Goal: Task Accomplishment & Management: Complete application form

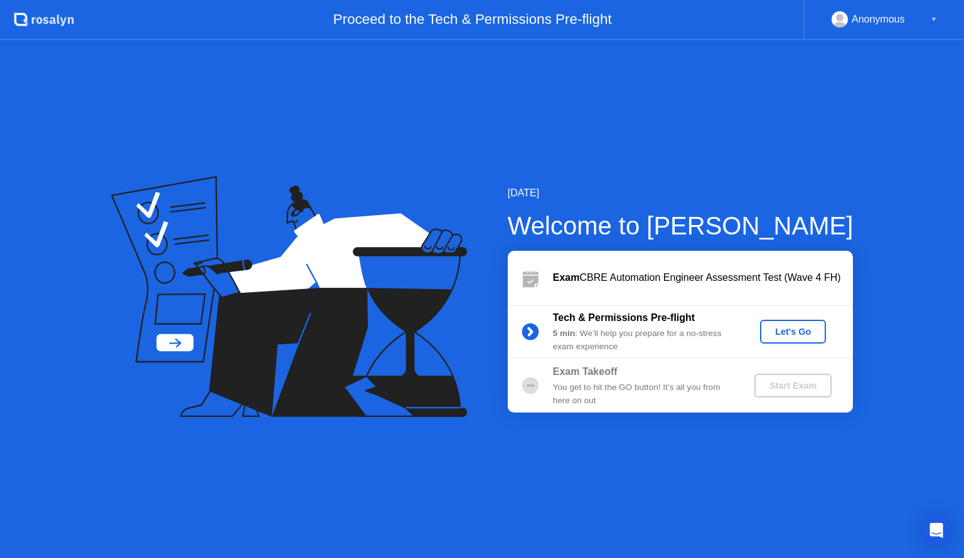
click at [809, 331] on div "Let's Go" at bounding box center [793, 332] width 56 height 10
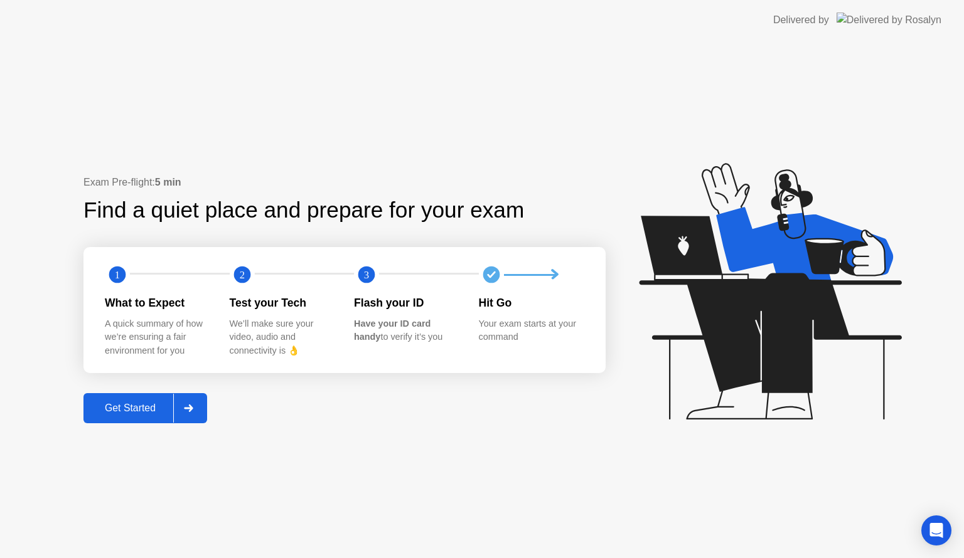
click at [141, 408] on div "Get Started" at bounding box center [130, 408] width 86 height 11
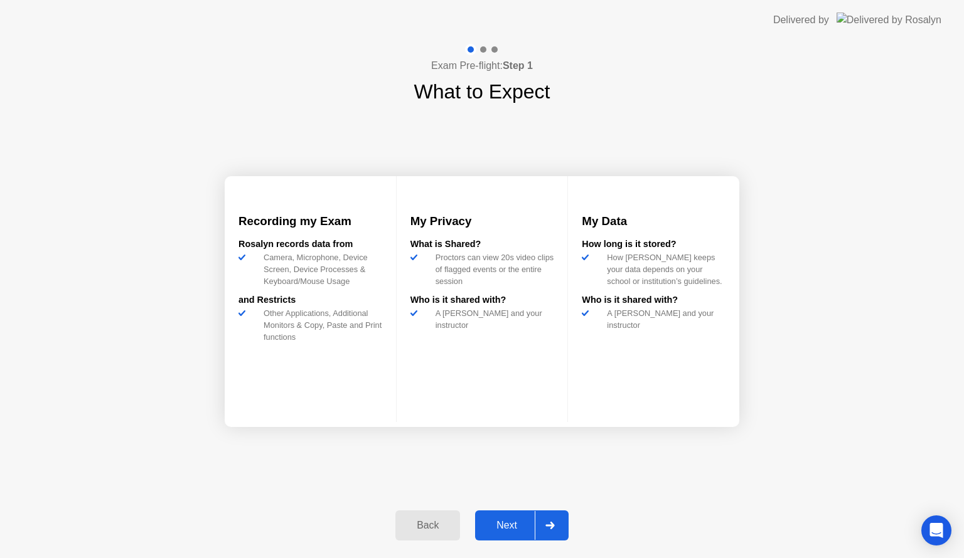
click at [505, 521] on div "Next" at bounding box center [507, 525] width 56 height 11
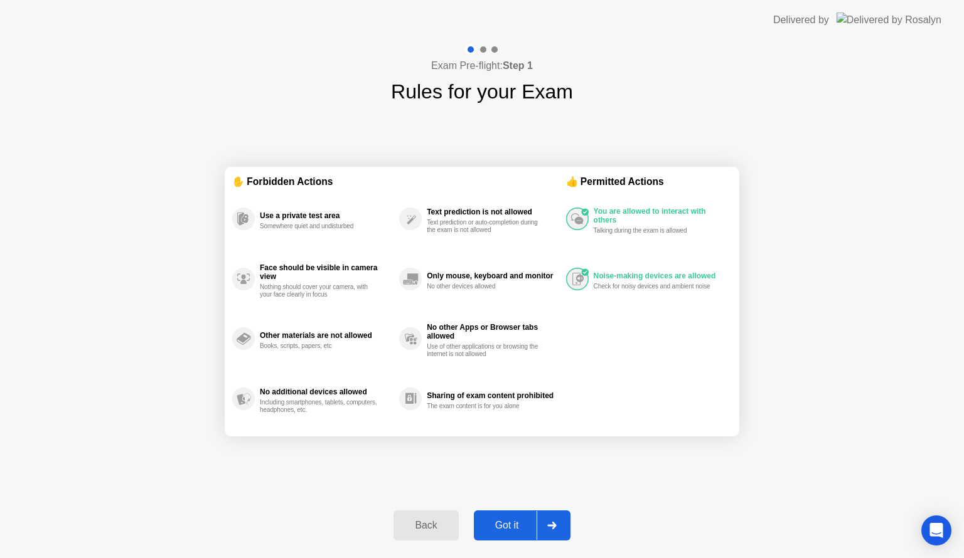
click at [513, 528] on div "Got it" at bounding box center [506, 525] width 59 height 11
select select "**********"
select select "*******"
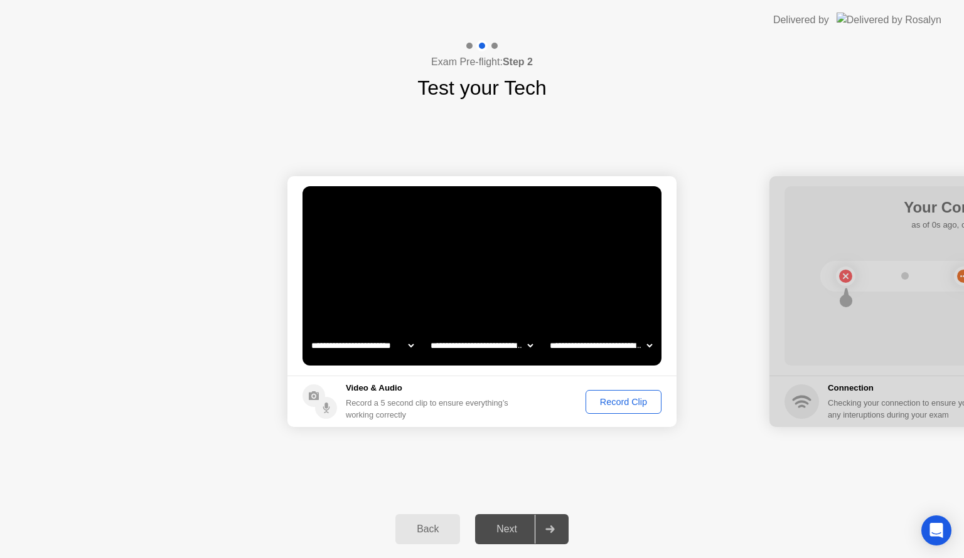
click at [622, 404] on div "Record Clip" at bounding box center [623, 402] width 67 height 10
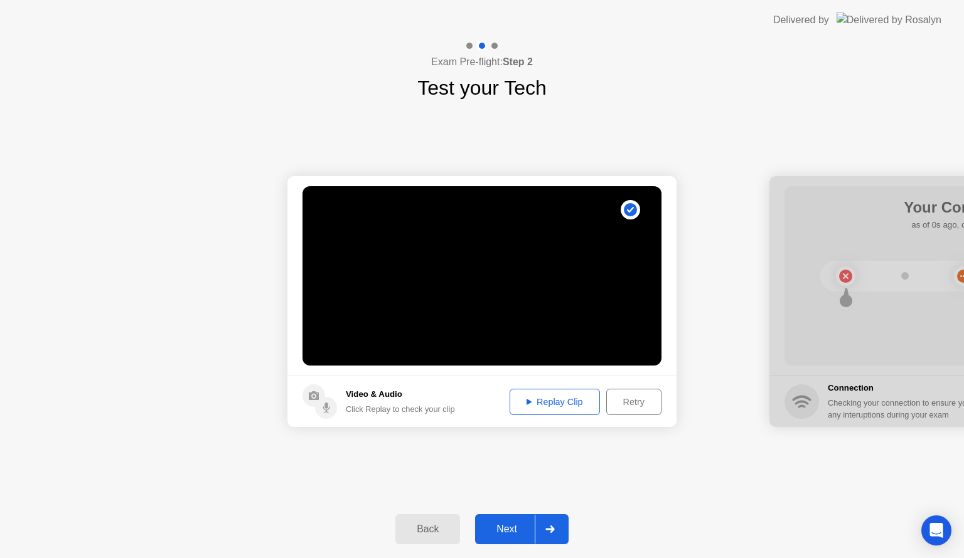
click at [512, 527] on div "Next" at bounding box center [507, 529] width 56 height 11
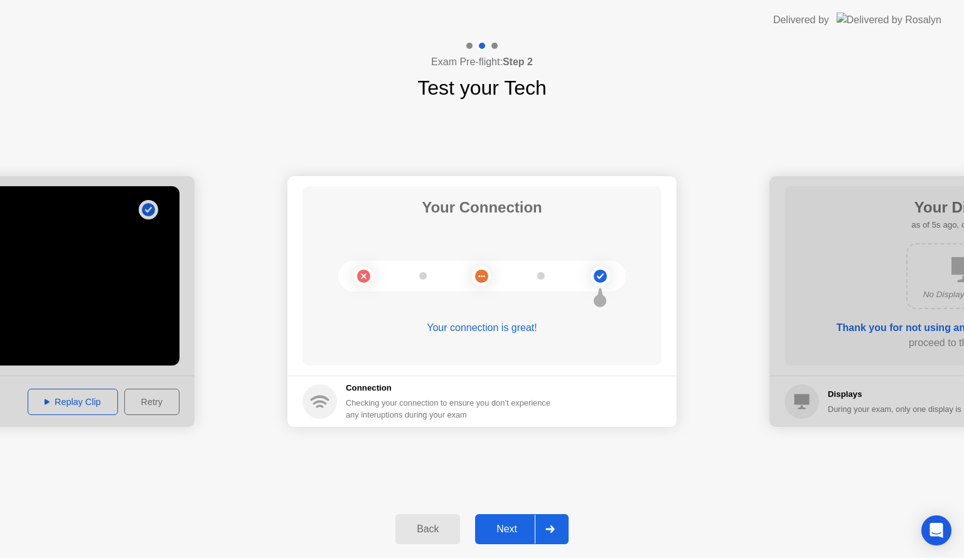
click at [511, 526] on div "Next" at bounding box center [507, 529] width 56 height 11
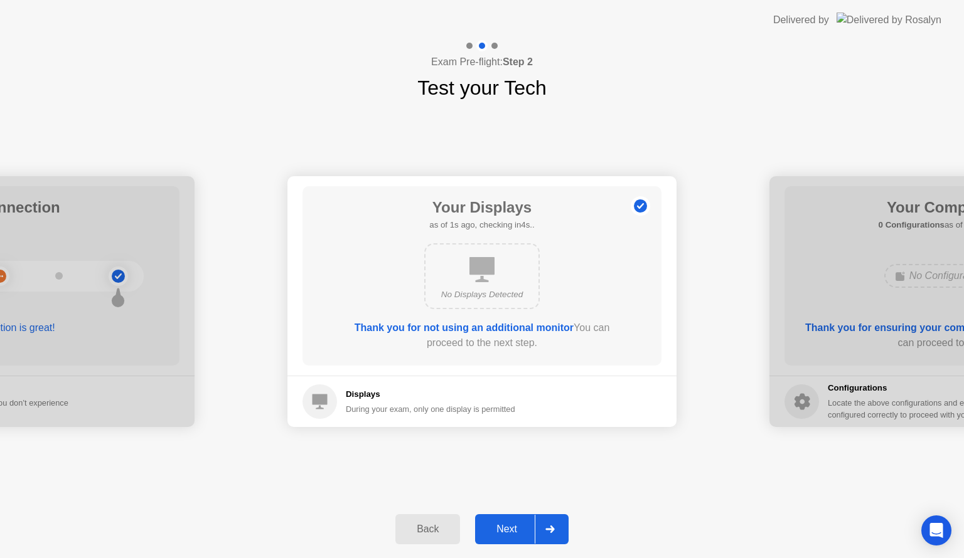
click at [511, 526] on div "Next" at bounding box center [507, 529] width 56 height 11
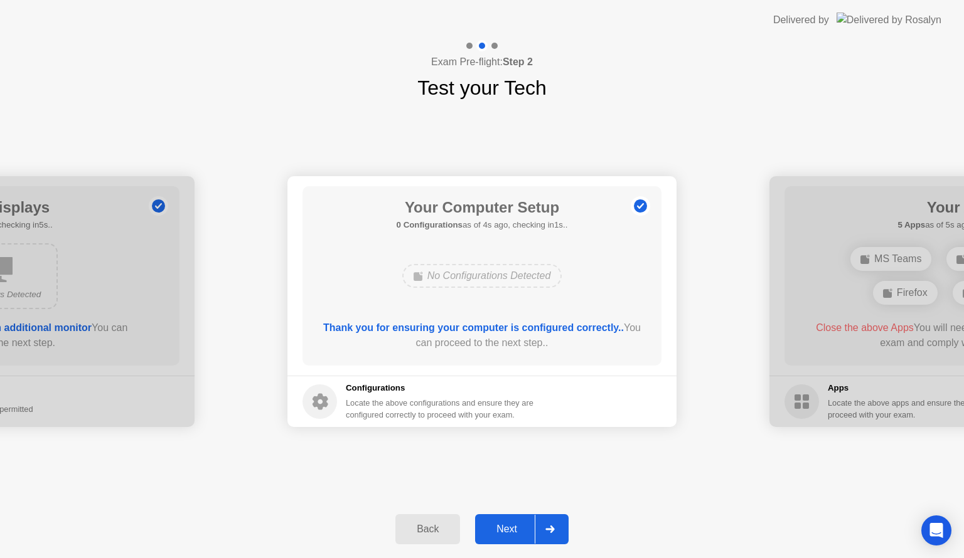
click at [511, 526] on div "Next" at bounding box center [507, 529] width 56 height 11
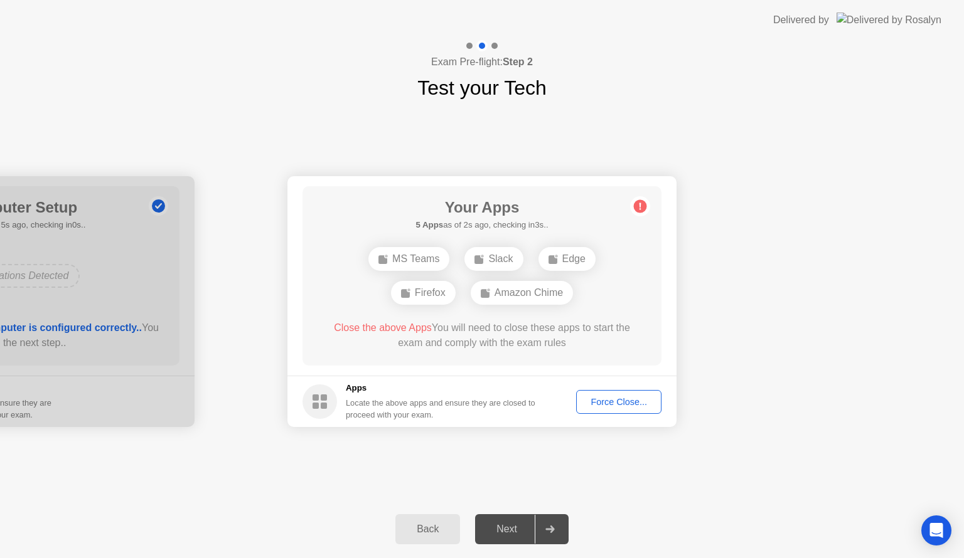
click at [624, 402] on div "Force Close..." at bounding box center [618, 402] width 77 height 10
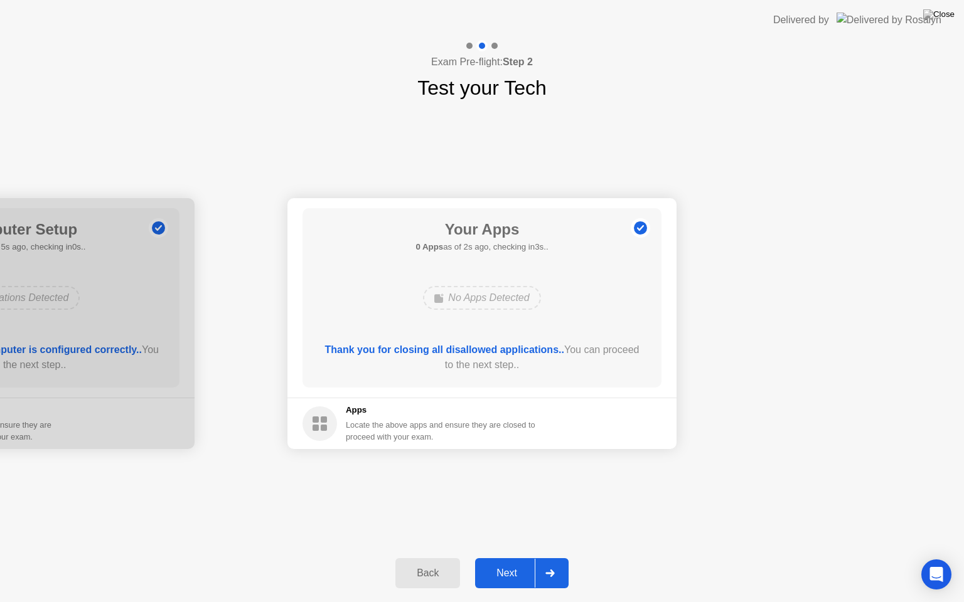
click at [508, 558] on div "Next" at bounding box center [507, 573] width 56 height 11
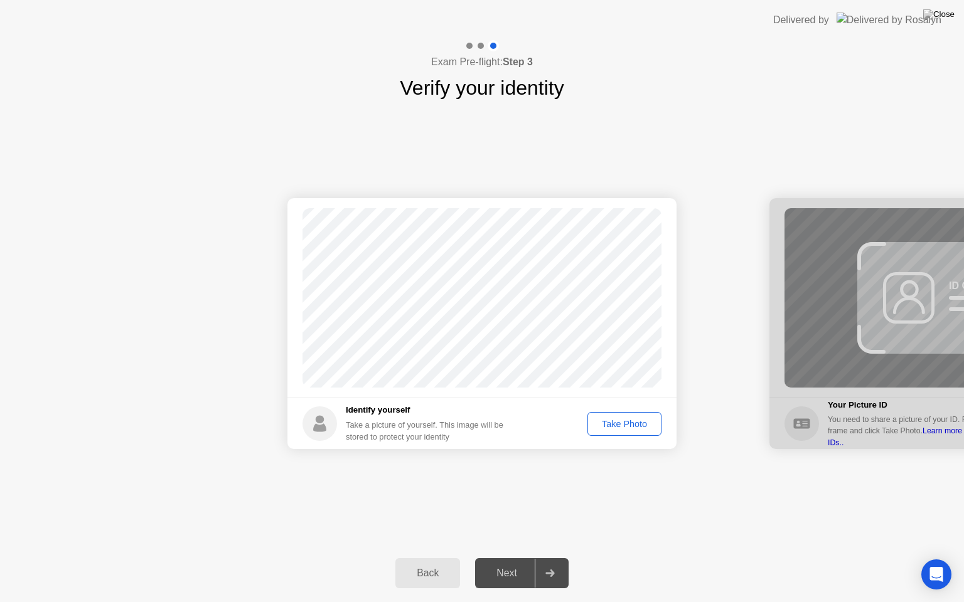
click at [632, 426] on div "Take Photo" at bounding box center [624, 424] width 65 height 10
click at [522, 558] on div "Next" at bounding box center [507, 573] width 56 height 11
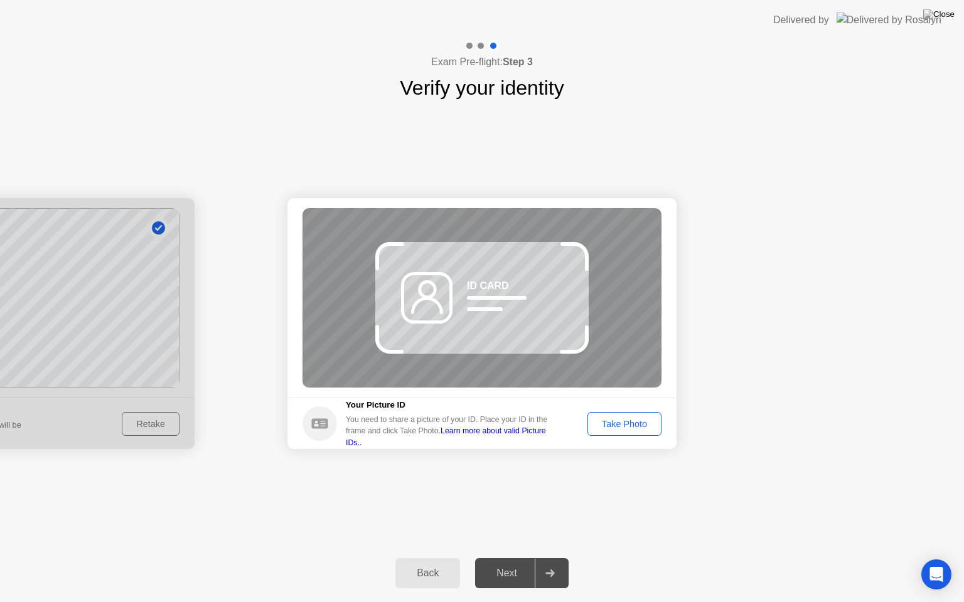
drag, startPoint x: 513, startPoint y: 334, endPoint x: 514, endPoint y: 354, distance: 20.1
click at [514, 354] on div "ID CARD" at bounding box center [481, 297] width 359 height 179
drag, startPoint x: 496, startPoint y: 361, endPoint x: 499, endPoint y: 334, distance: 27.8
click at [499, 334] on div "ID CARD" at bounding box center [481, 297] width 359 height 179
click at [627, 422] on div "Take Photo" at bounding box center [624, 424] width 65 height 10
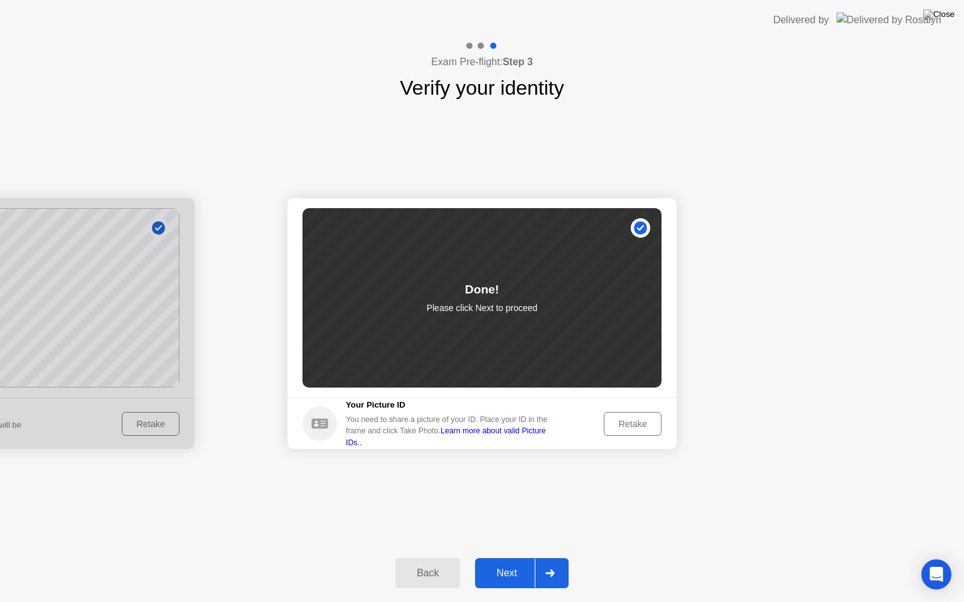
click at [514, 558] on div "Next" at bounding box center [507, 573] width 56 height 11
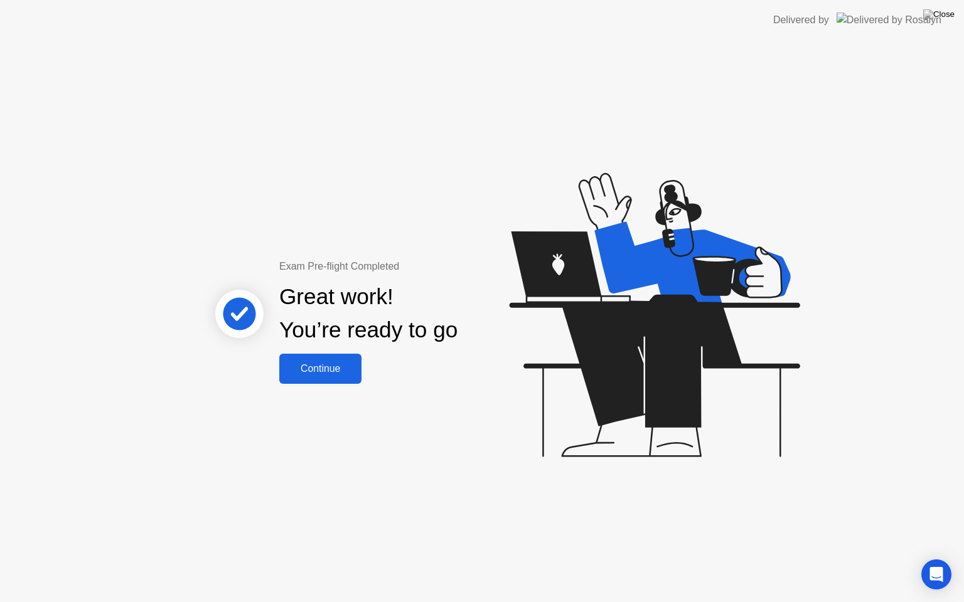
click at [329, 373] on div "Continue" at bounding box center [320, 368] width 75 height 11
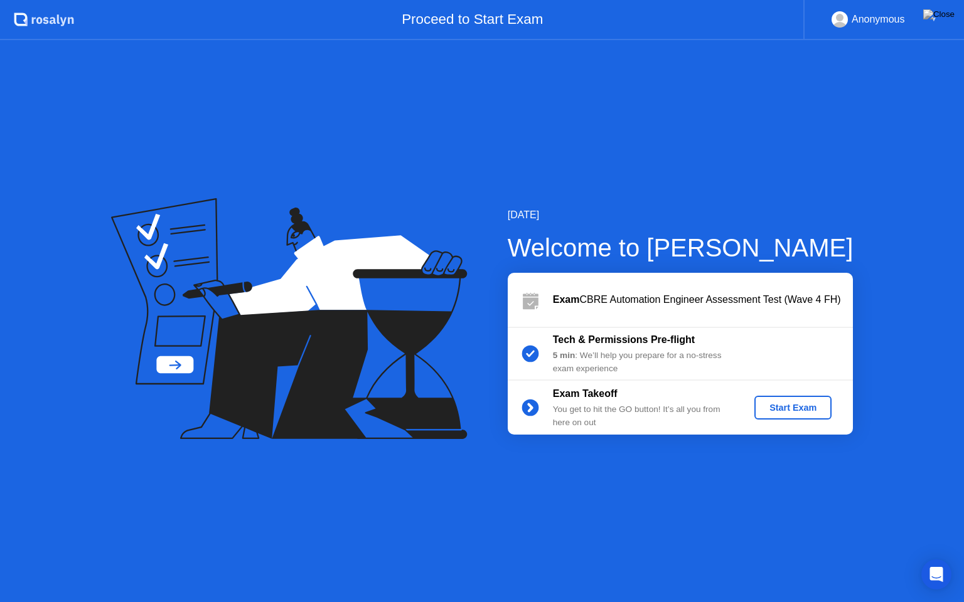
click at [788, 412] on div "Start Exam" at bounding box center [792, 408] width 67 height 10
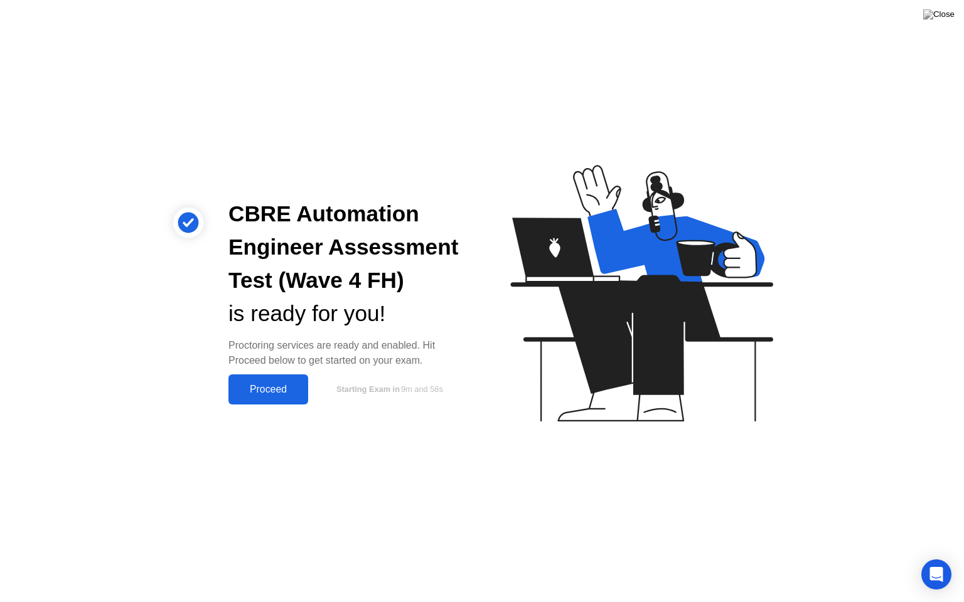
click at [291, 393] on div "Proceed" at bounding box center [268, 389] width 72 height 11
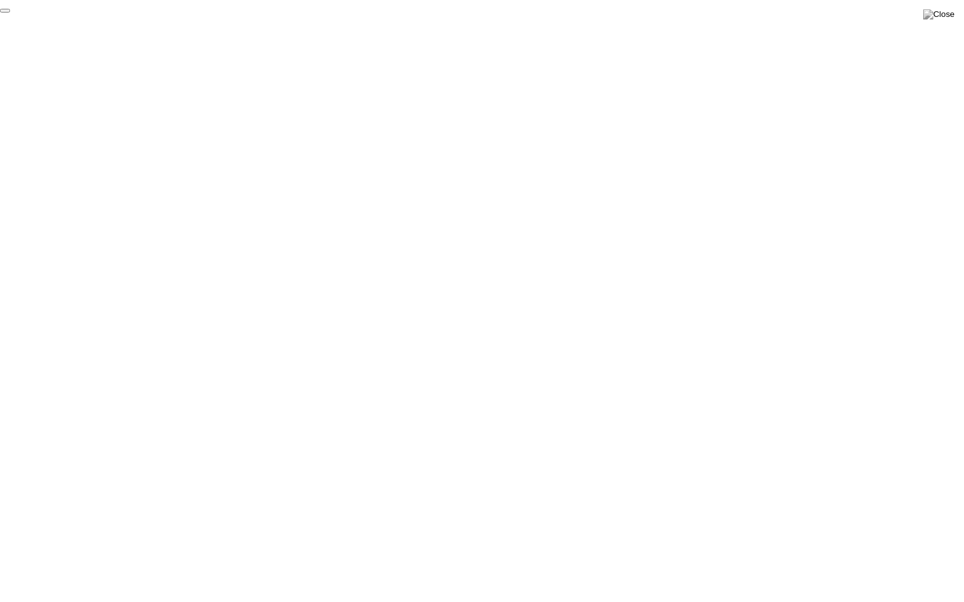
click div "End Proctoring Session"
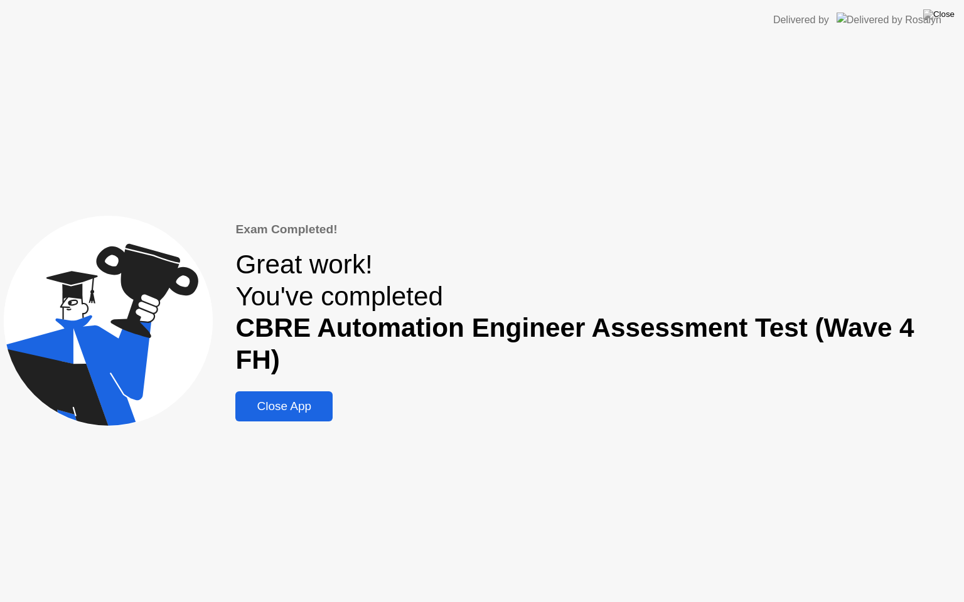
click at [312, 399] on button "Close App" at bounding box center [283, 407] width 97 height 30
